Goal: Entertainment & Leisure: Consume media (video, audio)

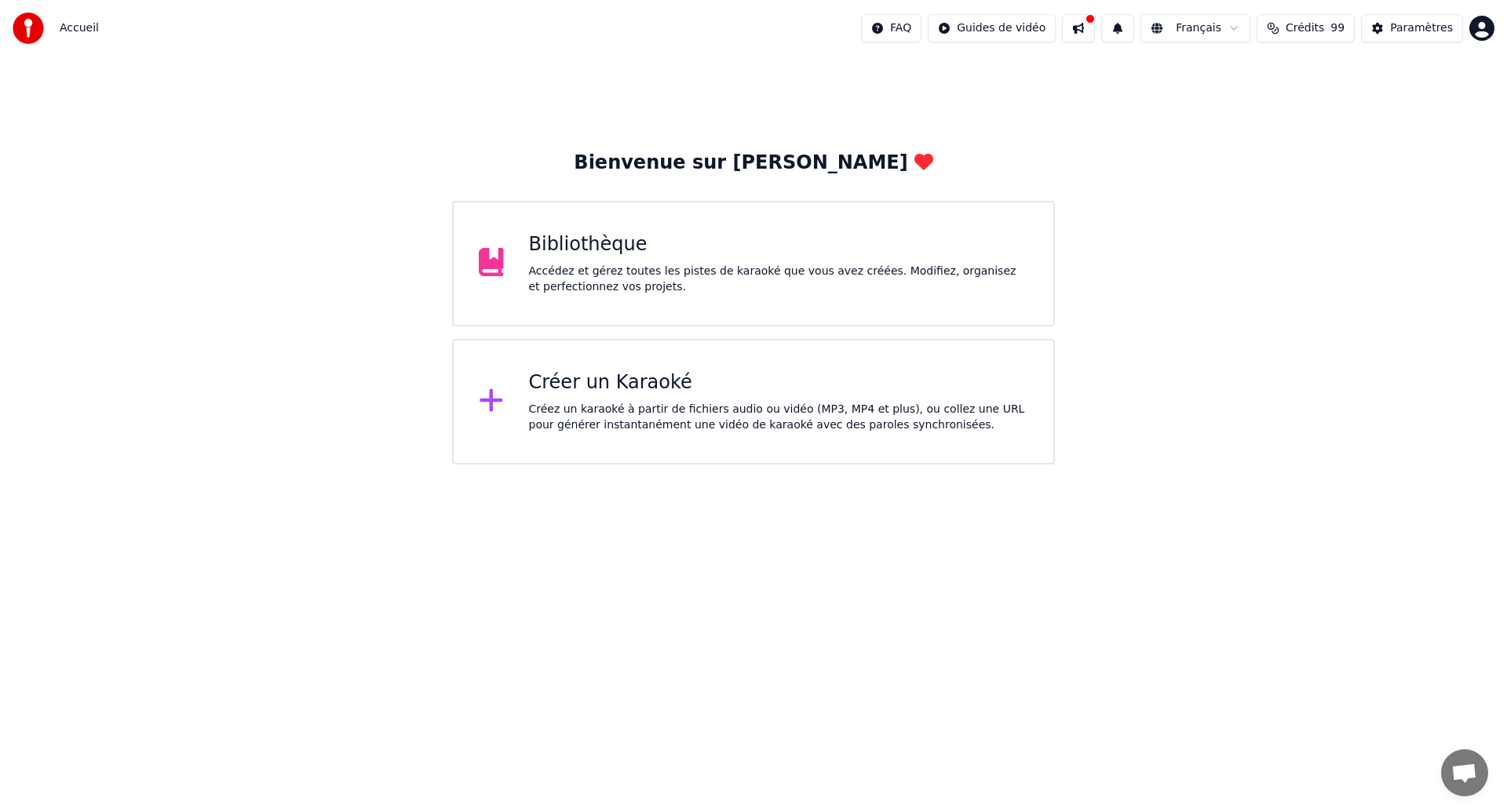
click at [958, 238] on div "Bibliothèque" at bounding box center [779, 245] width 500 height 25
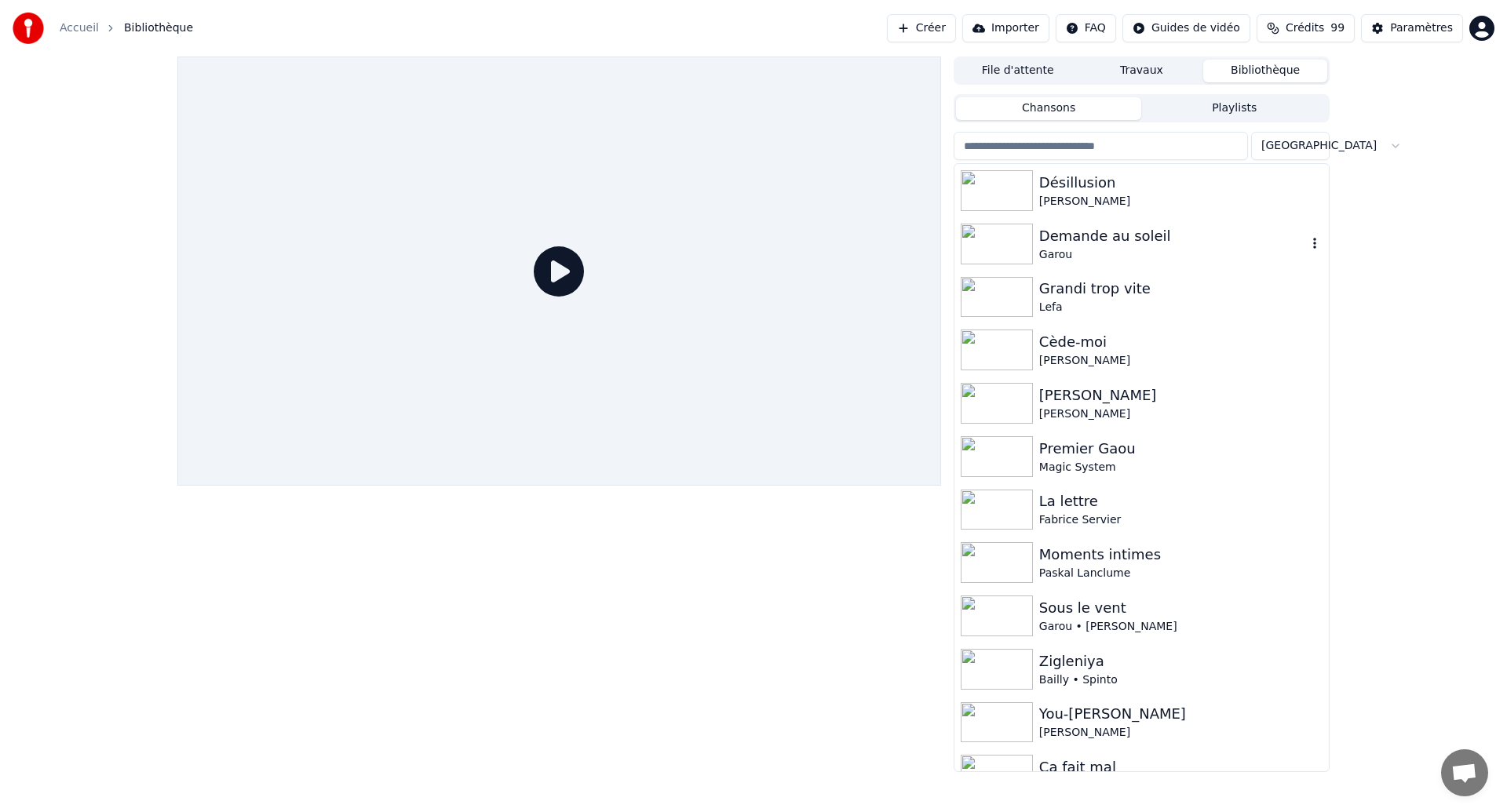
click at [958, 238] on div "Demande au soleil Garou" at bounding box center [1141, 244] width 374 height 53
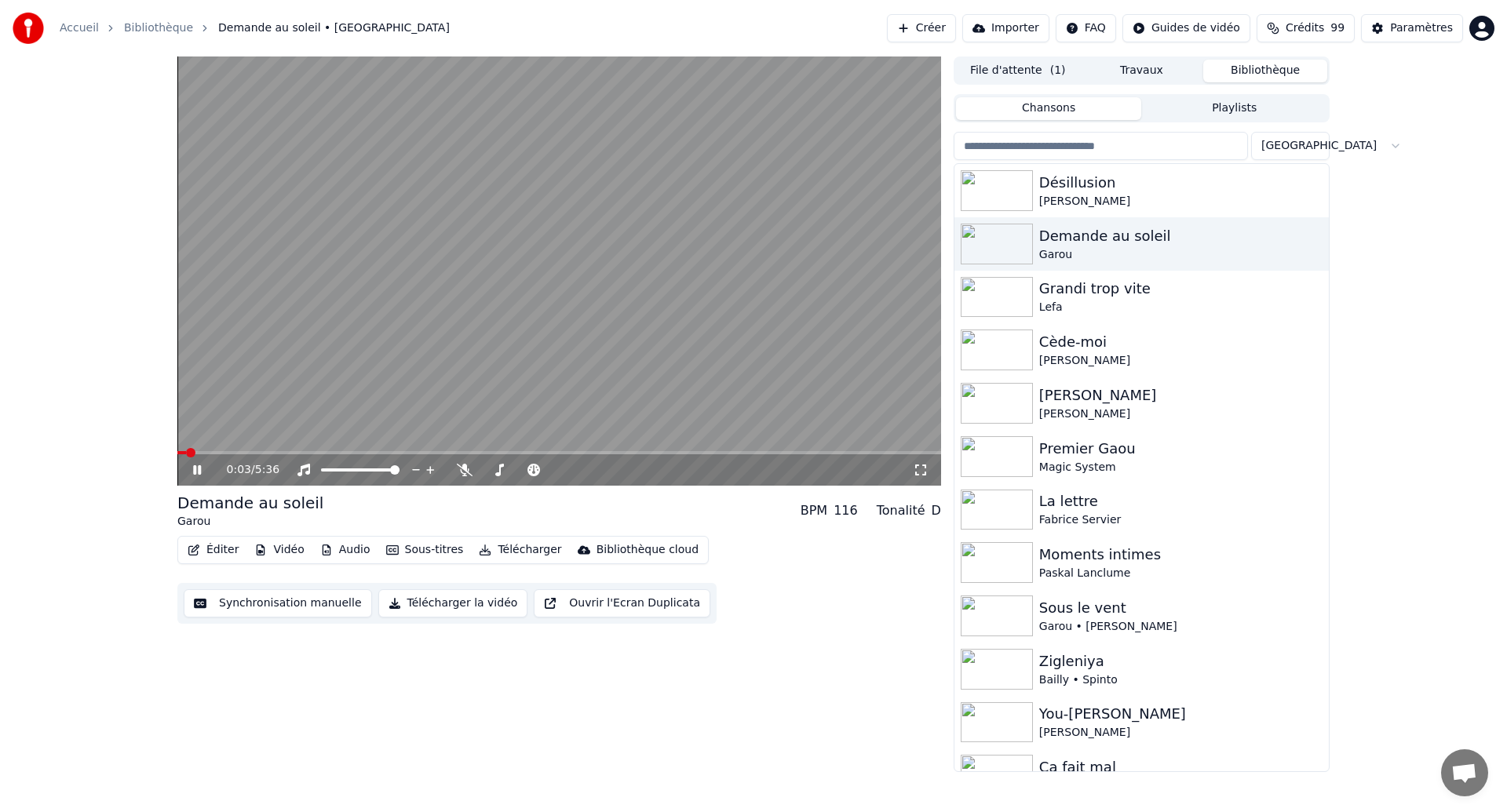
click at [756, 313] on video at bounding box center [559, 271] width 763 height 429
click at [759, 313] on video at bounding box center [559, 271] width 763 height 429
drag, startPoint x: 763, startPoint y: 272, endPoint x: 935, endPoint y: 105, distance: 239.7
click at [767, 249] on video at bounding box center [559, 271] width 763 height 429
click at [1199, 239] on div "Demande au soleil" at bounding box center [1174, 236] width 268 height 22
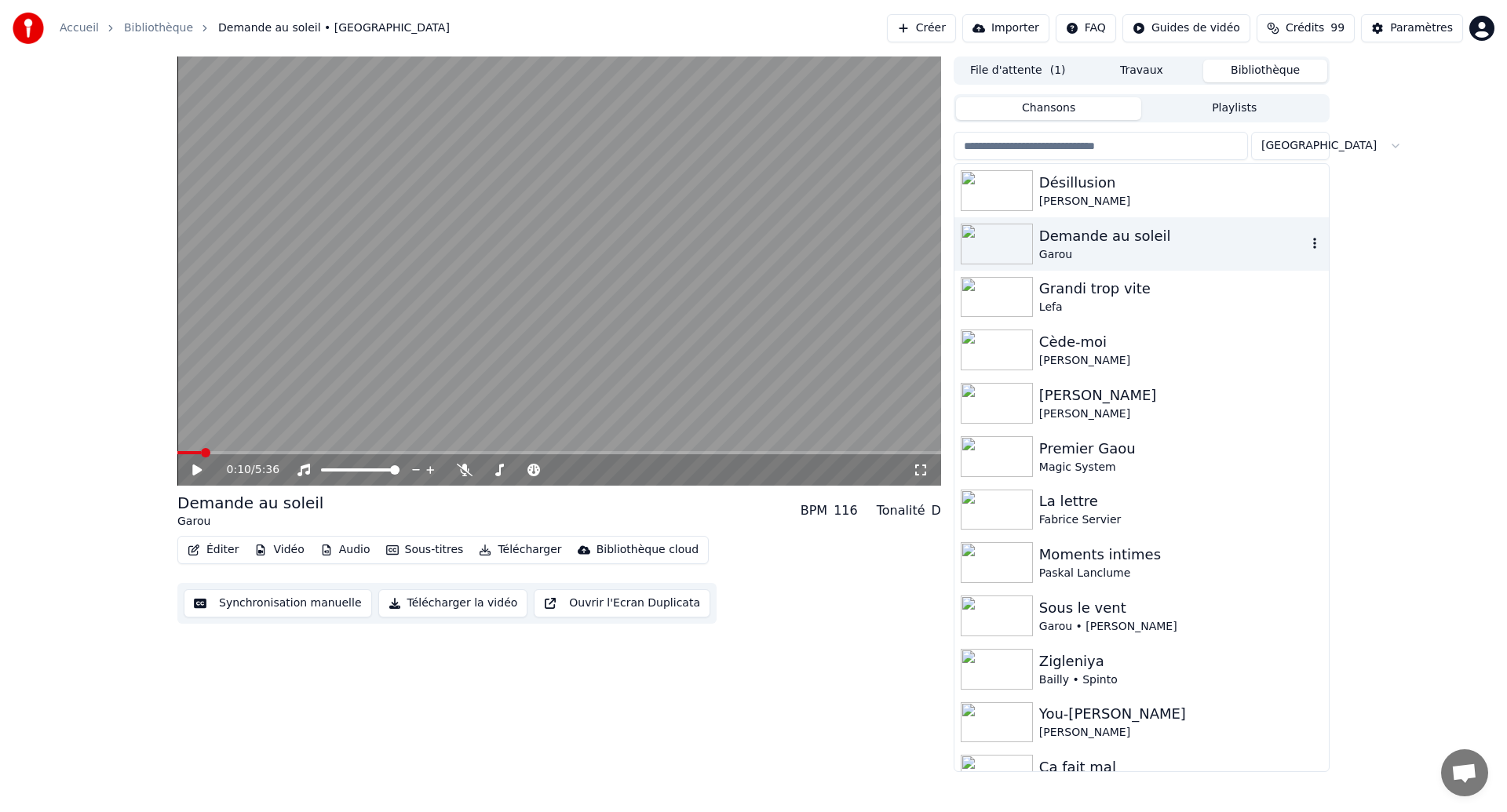
click at [1199, 239] on div "Demande au soleil" at bounding box center [1174, 236] width 268 height 22
click at [1234, 188] on div "Désillusion" at bounding box center [1174, 183] width 268 height 22
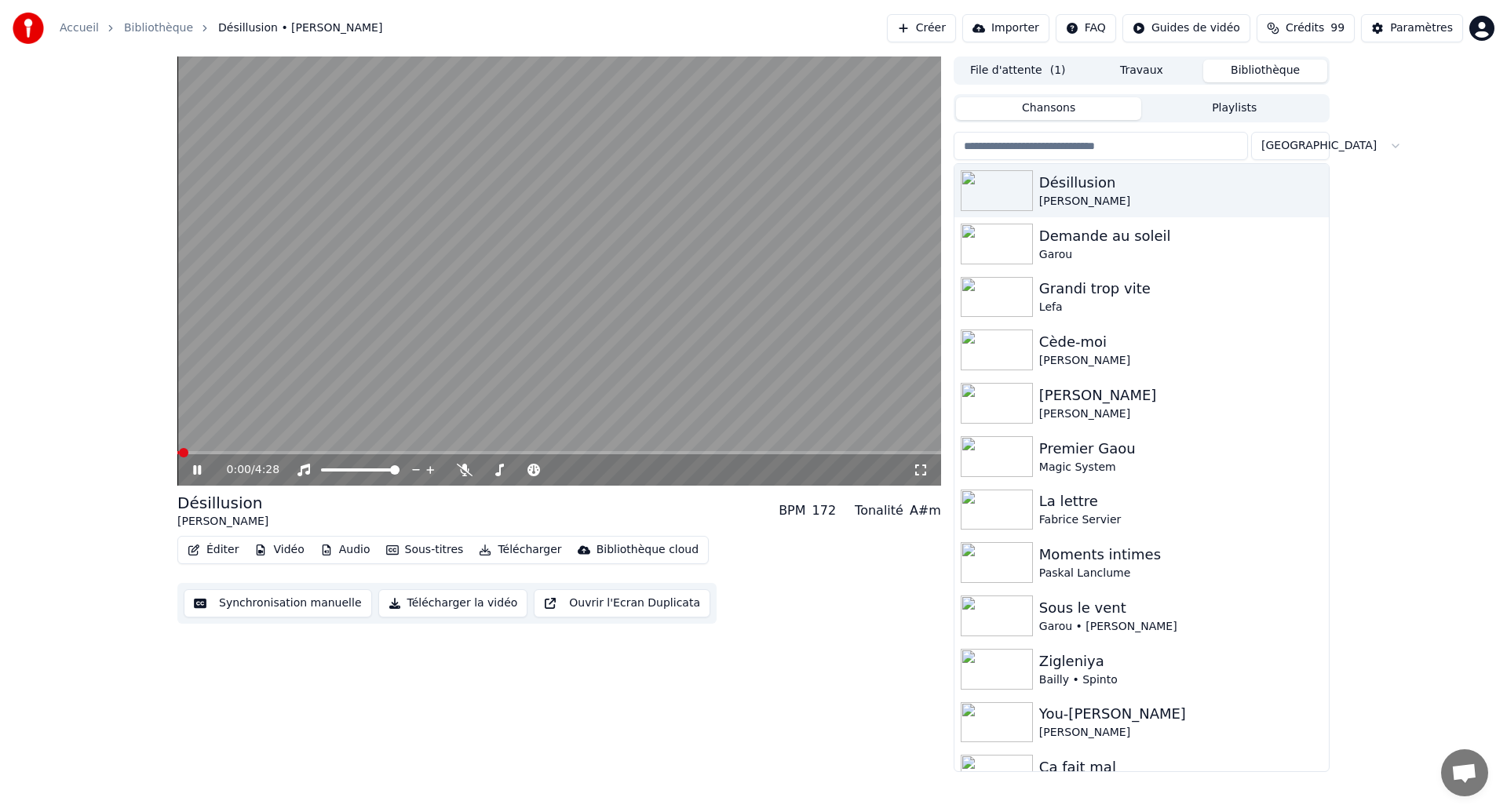
click at [508, 310] on video at bounding box center [559, 271] width 763 height 429
click at [204, 468] on icon at bounding box center [208, 470] width 37 height 13
click at [715, 406] on video at bounding box center [559, 271] width 763 height 429
click at [715, 406] on video at bounding box center [559, 271] width 763 height 429
click at [768, 581] on div "Éditer Vidéo Audio Sous-titres Télécharger Bibliothèque cloud Synchronisation m…" at bounding box center [559, 579] width 763 height 88
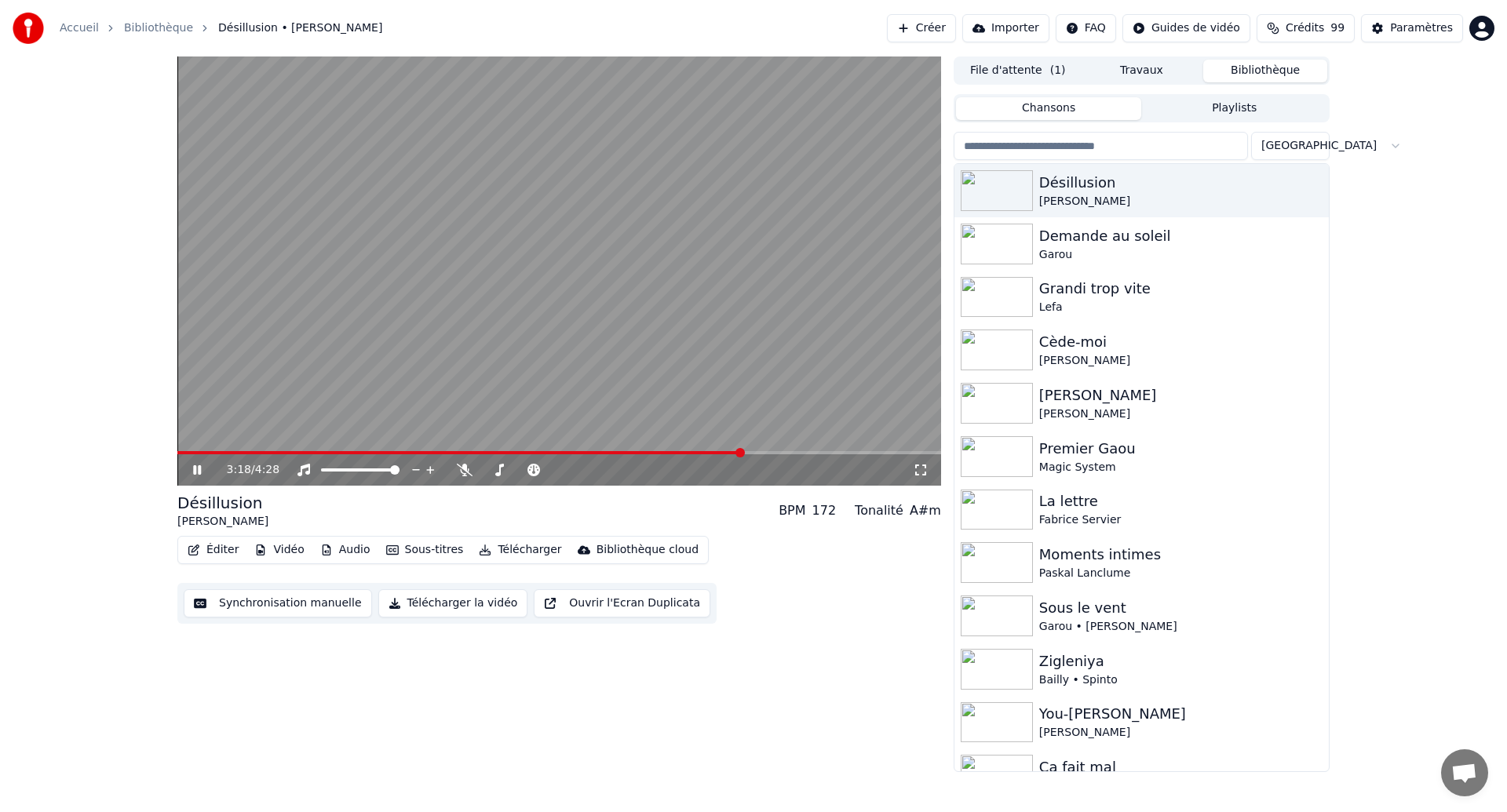
click at [768, 581] on div "Éditer Vidéo Audio Sous-titres Télécharger Bibliothèque cloud Synchronisation m…" at bounding box center [559, 579] width 763 height 88
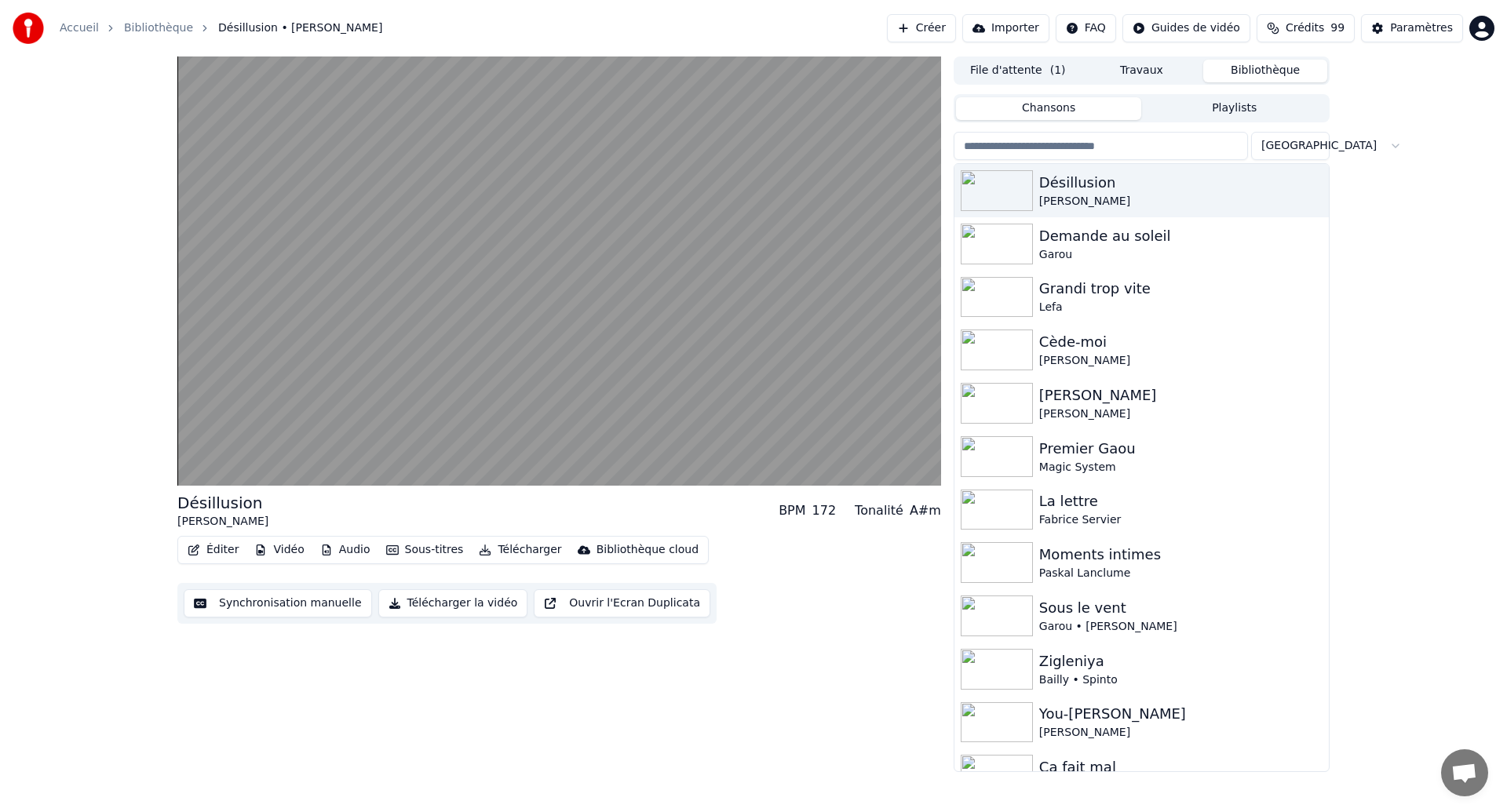
click at [768, 581] on div "Éditer Vidéo Audio Sous-titres Télécharger Bibliothèque cloud Synchronisation m…" at bounding box center [559, 579] width 763 height 88
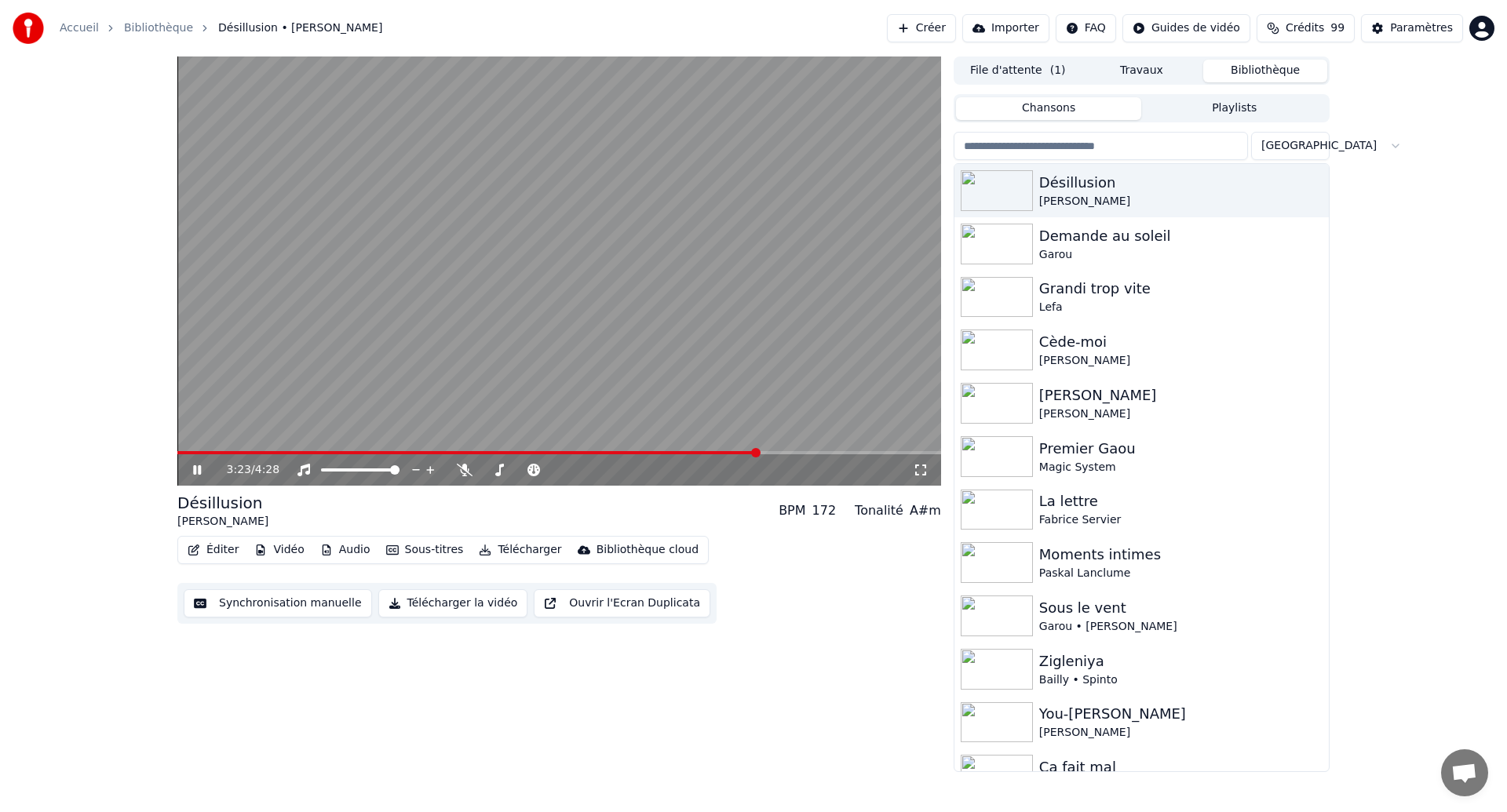
click at [693, 326] on video at bounding box center [559, 271] width 763 height 429
click at [700, 330] on video at bounding box center [559, 271] width 763 height 429
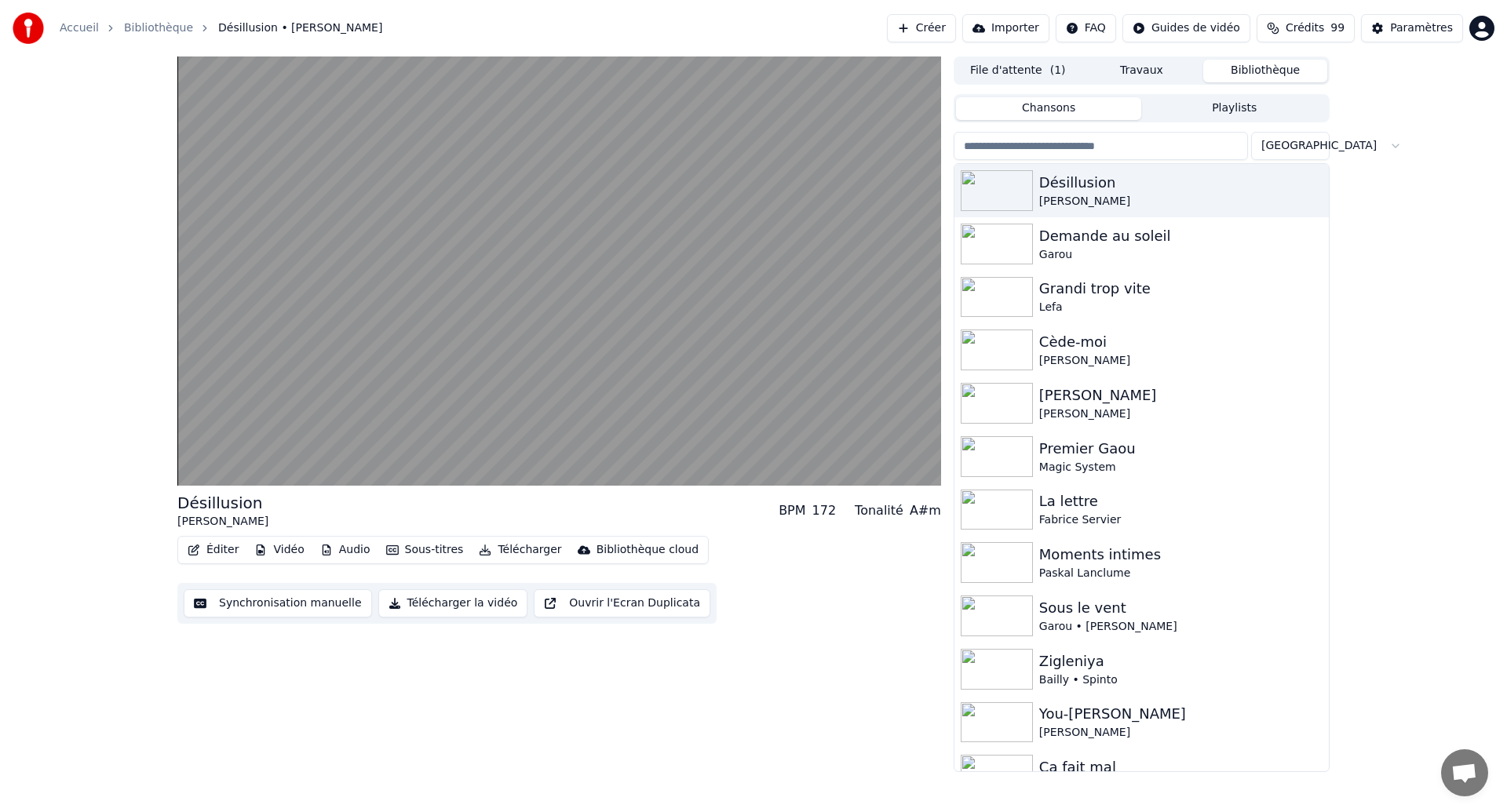
drag, startPoint x: 700, startPoint y: 330, endPoint x: 722, endPoint y: -33, distance: 363.7
click at [722, 0] on html "Accueil Bibliothèque Désillusion • [PERSON_NAME] Créer Importer FAQ Guides de v…" at bounding box center [754, 406] width 1507 height 812
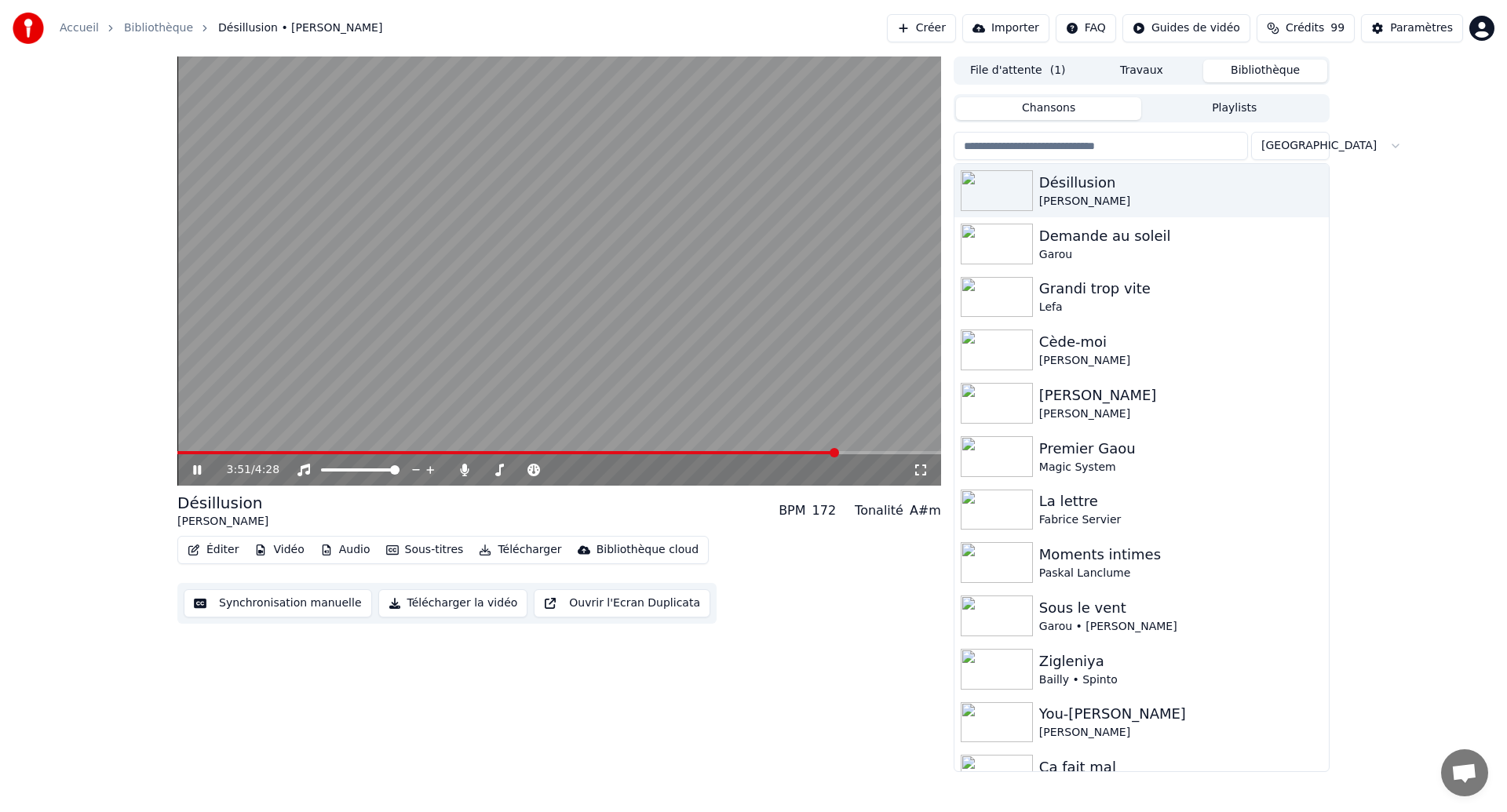
click at [860, 391] on video at bounding box center [559, 271] width 763 height 429
